Goal: Transaction & Acquisition: Purchase product/service

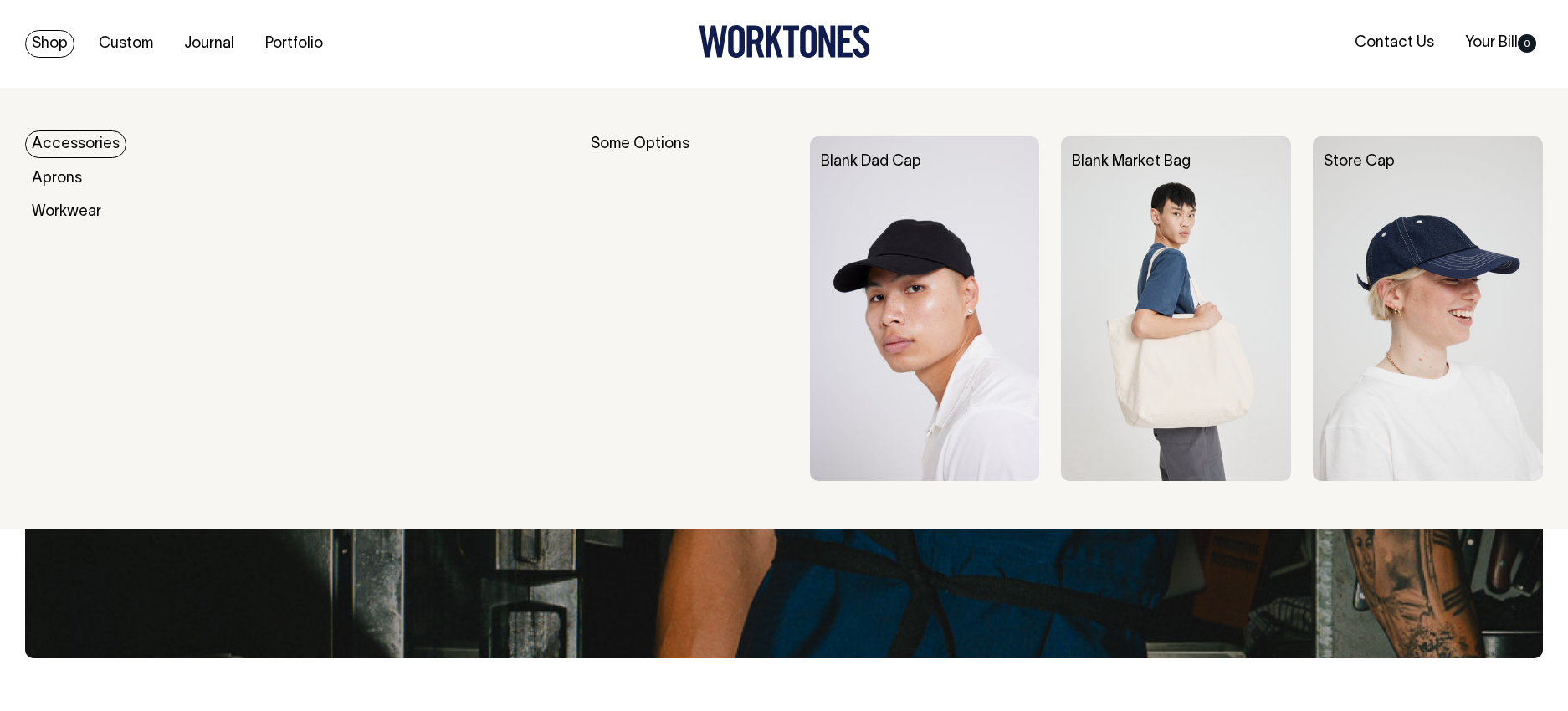
click at [68, 143] on link "Accessories" at bounding box center [76, 144] width 101 height 28
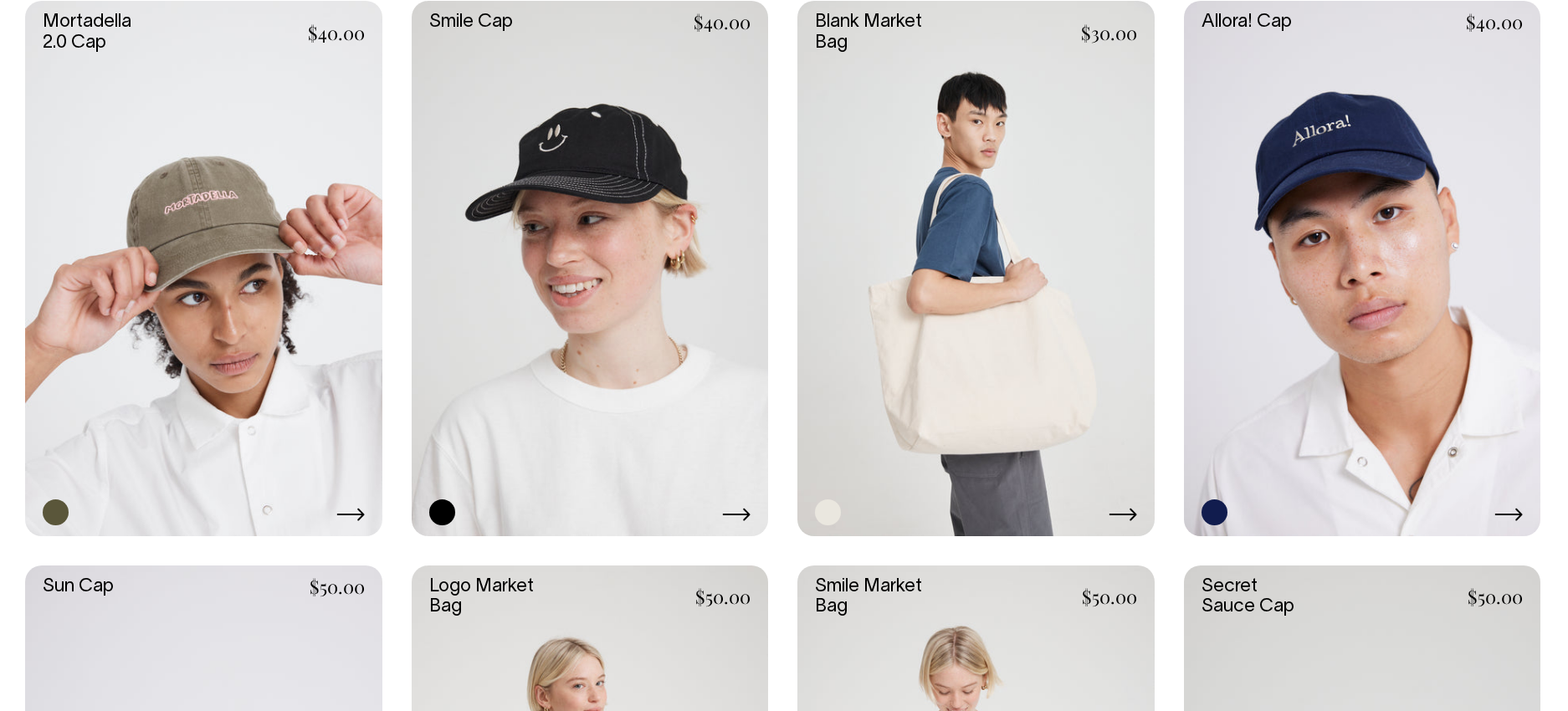
scroll to position [1077, 0]
click at [1364, 250] on link at bounding box center [1362, 269] width 357 height 535
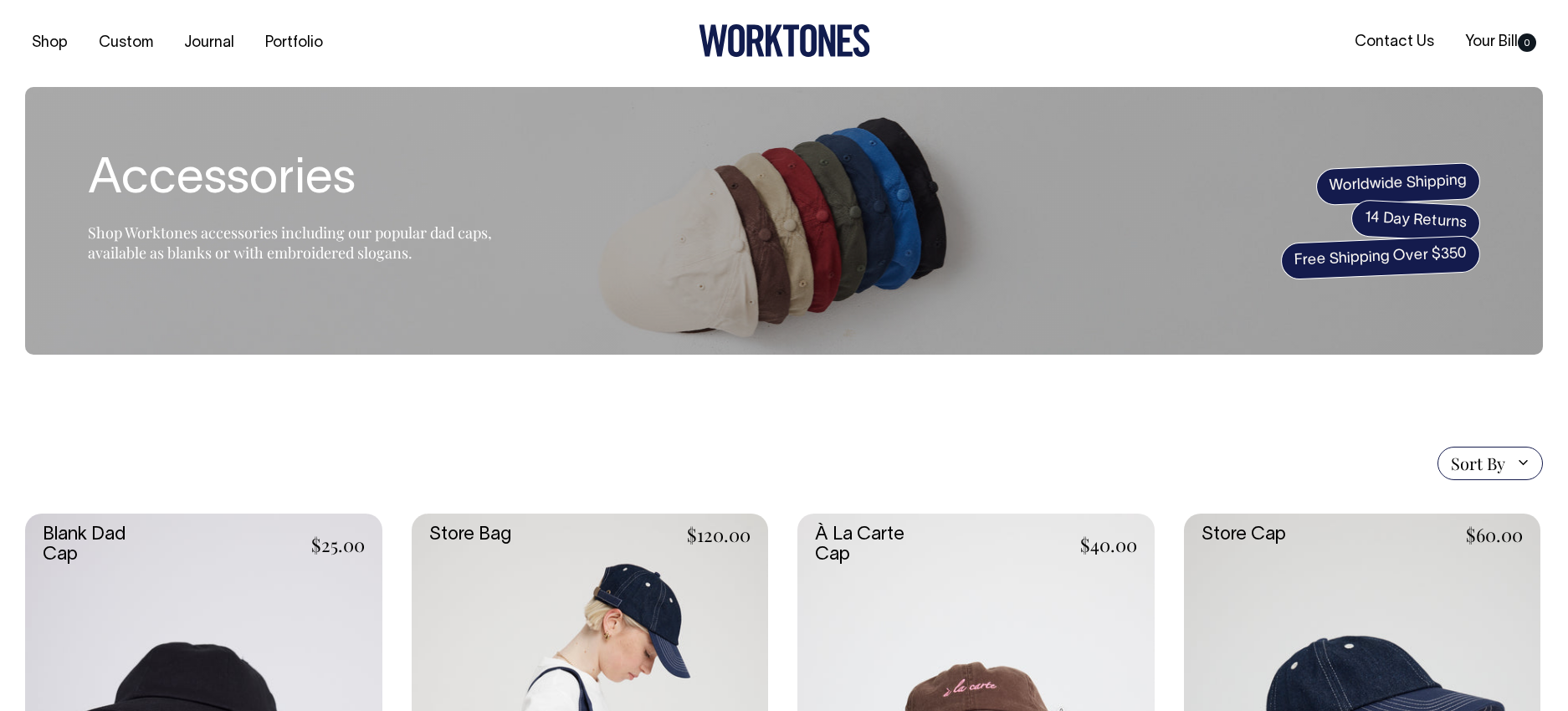
scroll to position [0, 0]
